Goal: Find specific page/section: Find specific page/section

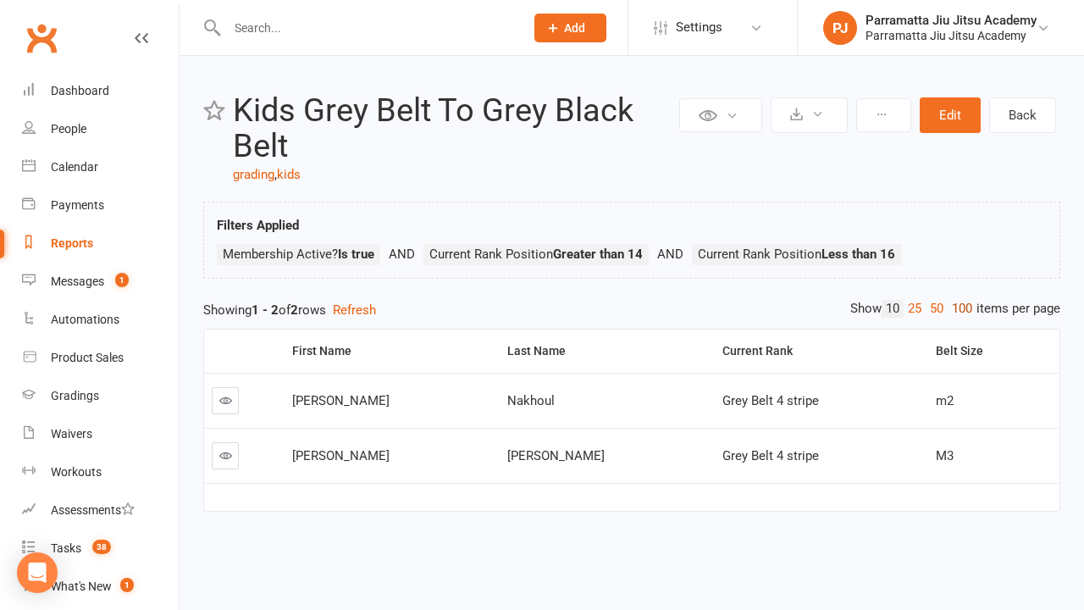
click at [958, 308] on link "100" at bounding box center [962, 309] width 29 height 18
